Goal: Find specific page/section: Find specific page/section

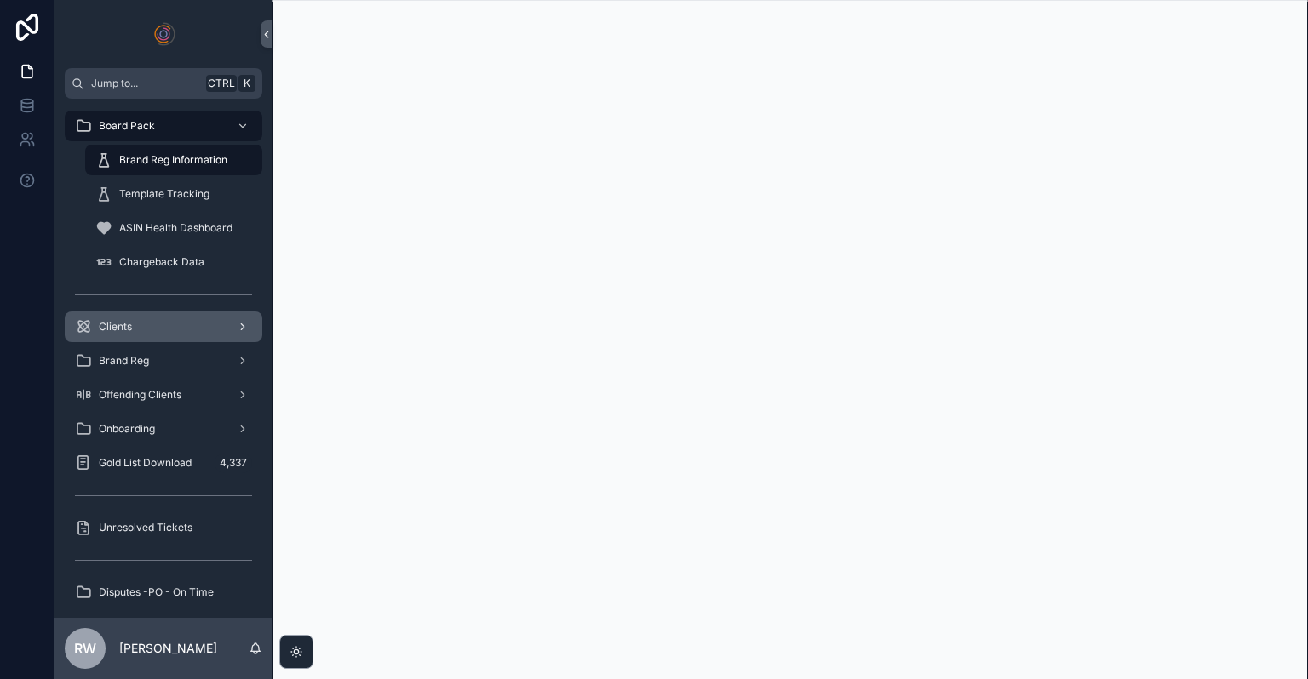
click at [146, 339] on div "Clients" at bounding box center [163, 326] width 177 height 27
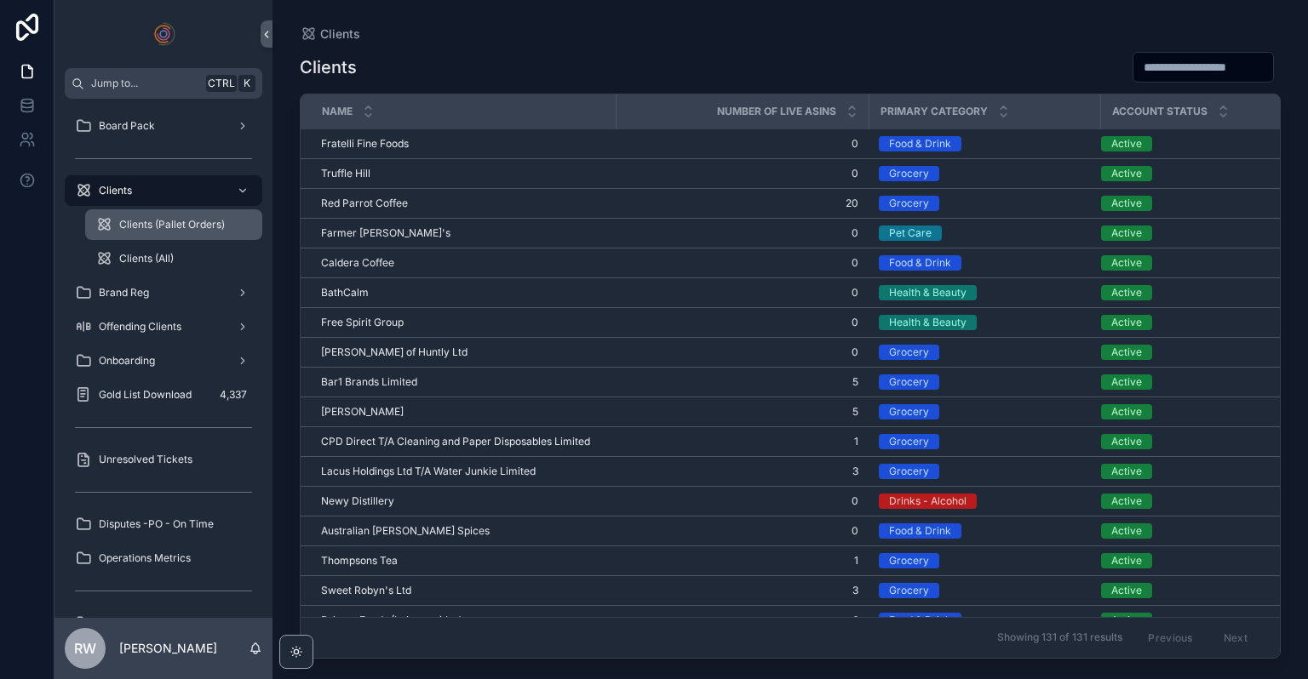
click at [203, 223] on span "Clients (Pallet Orders)" at bounding box center [172, 225] width 106 height 14
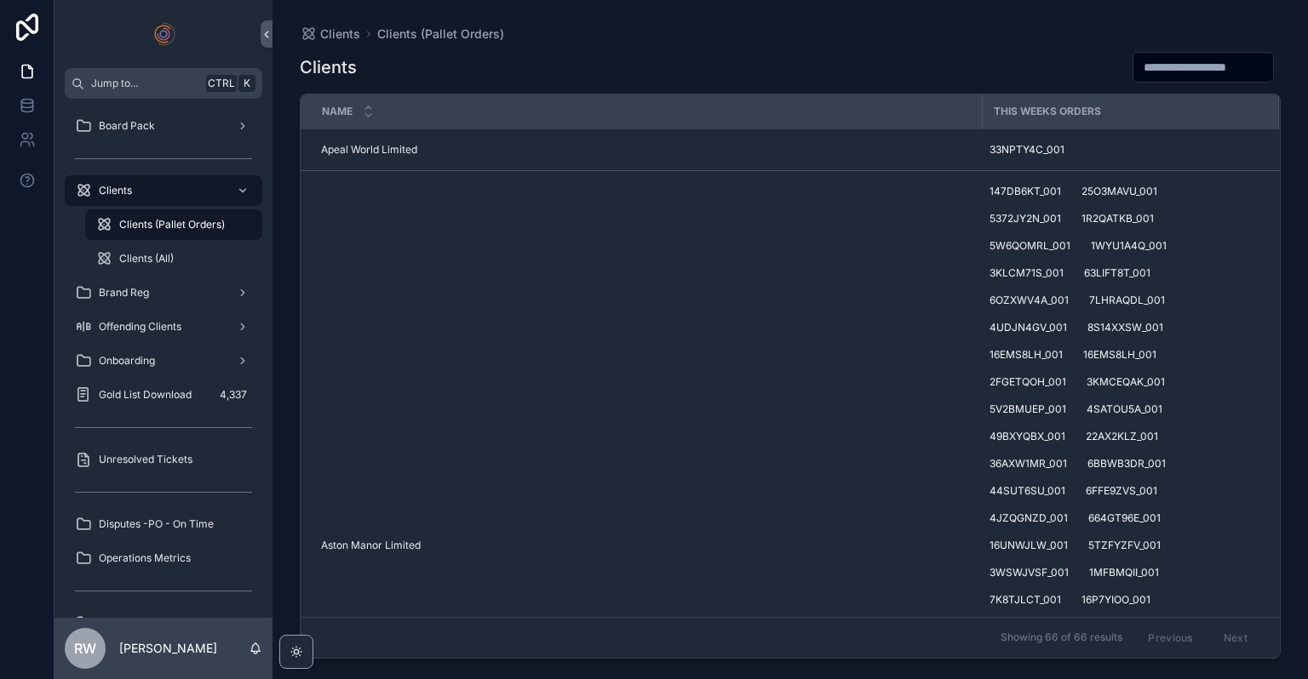
click at [1035, 635] on span "Showing 66 of 66 results" at bounding box center [1061, 639] width 122 height 14
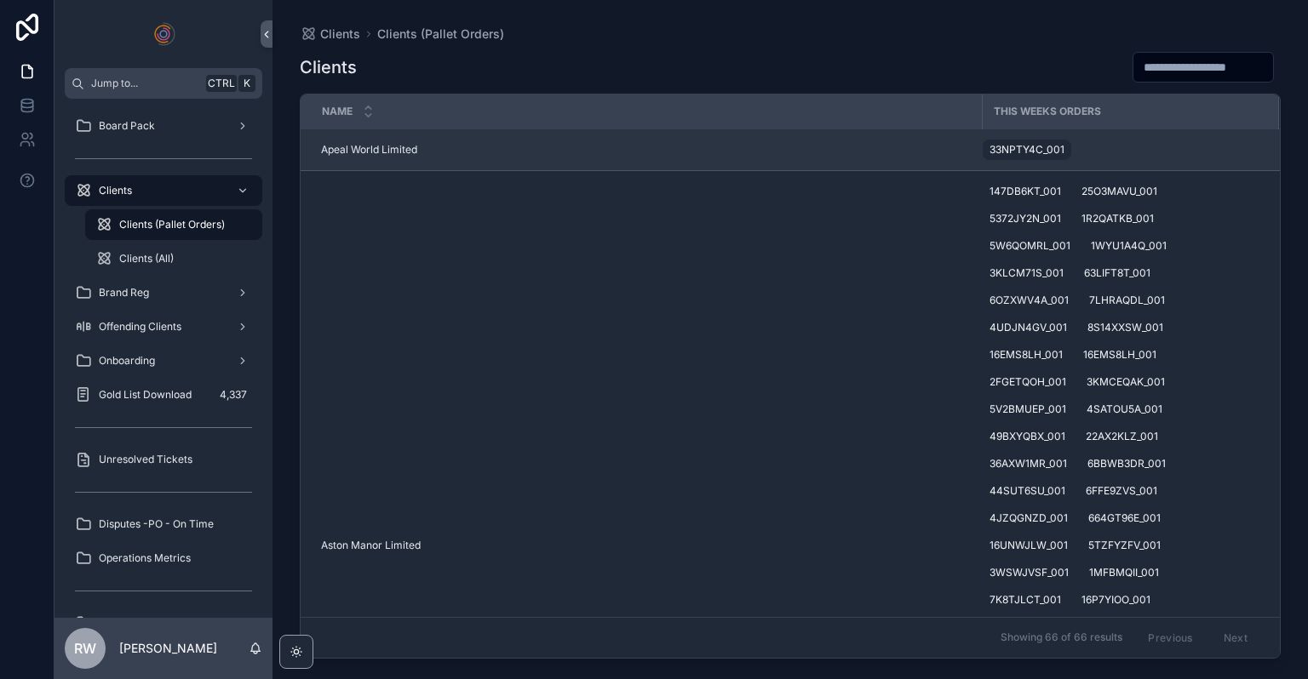
click at [360, 146] on span "Apeal World Limited" at bounding box center [369, 150] width 96 height 14
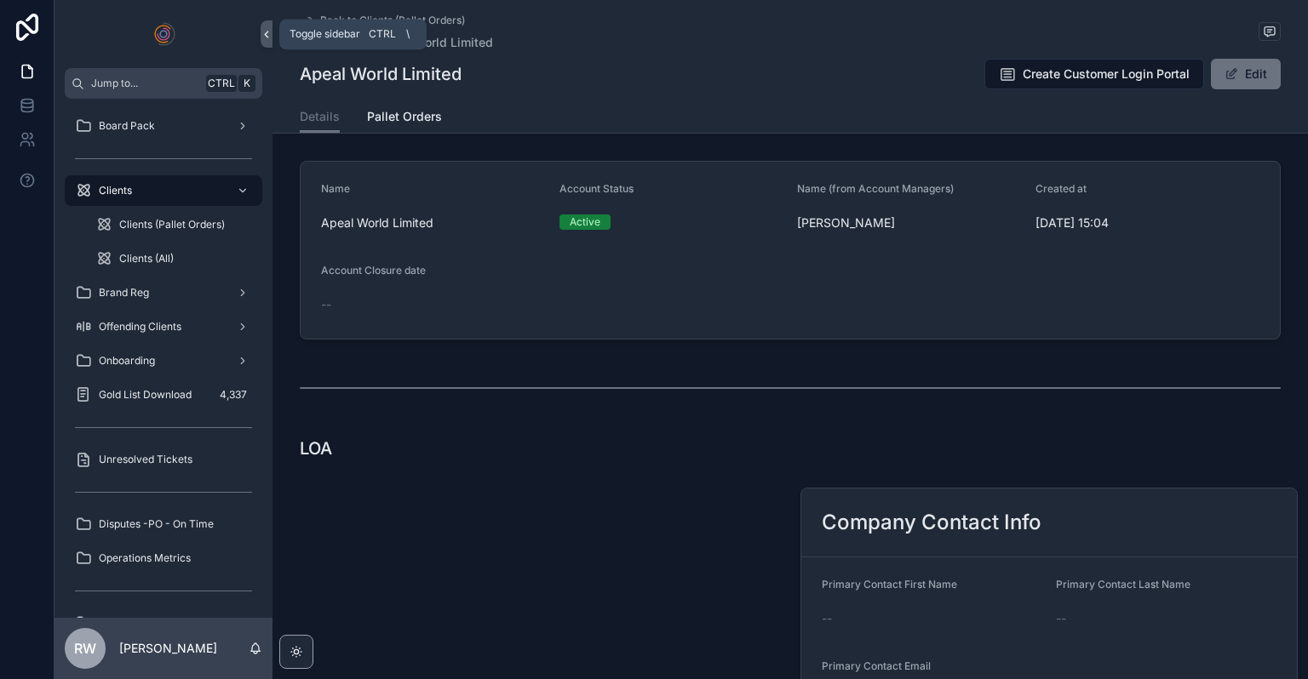
click at [267, 37] on icon "scrollable content" at bounding box center [266, 35] width 3 height 6
